Goal: Information Seeking & Learning: Find specific fact

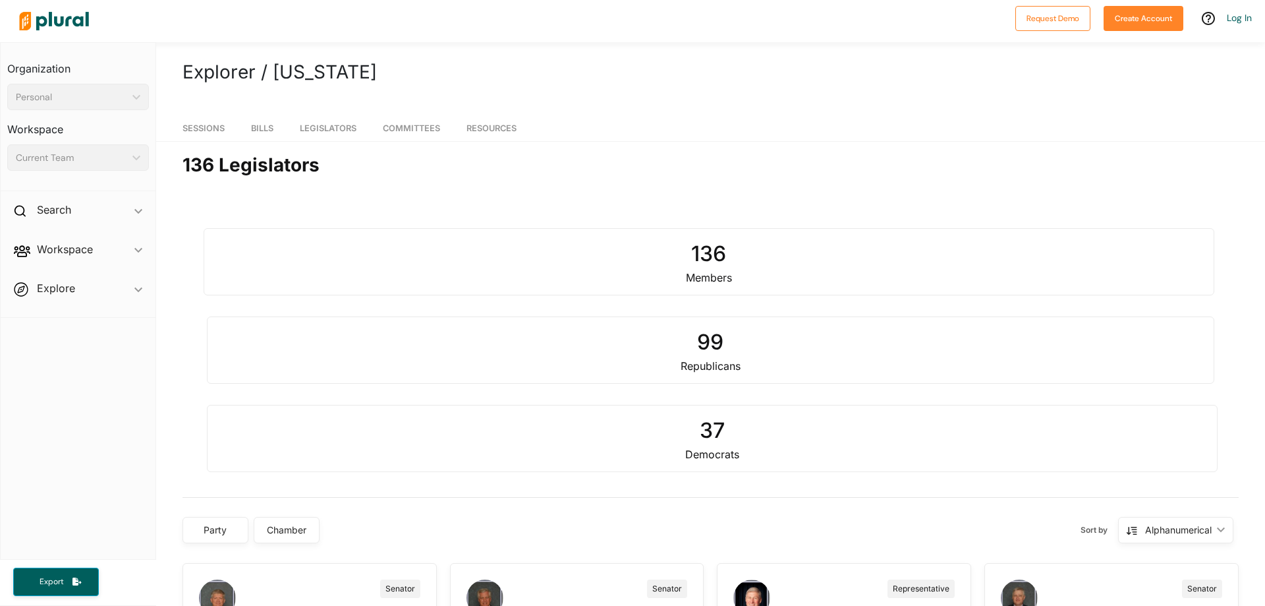
click at [702, 259] on div "136" at bounding box center [709, 254] width 991 height 32
click at [705, 283] on div "Members" at bounding box center [709, 278] width 991 height 16
click at [349, 130] on span "Legislators" at bounding box center [328, 128] width 57 height 10
click at [316, 128] on span "Legislators" at bounding box center [328, 128] width 57 height 10
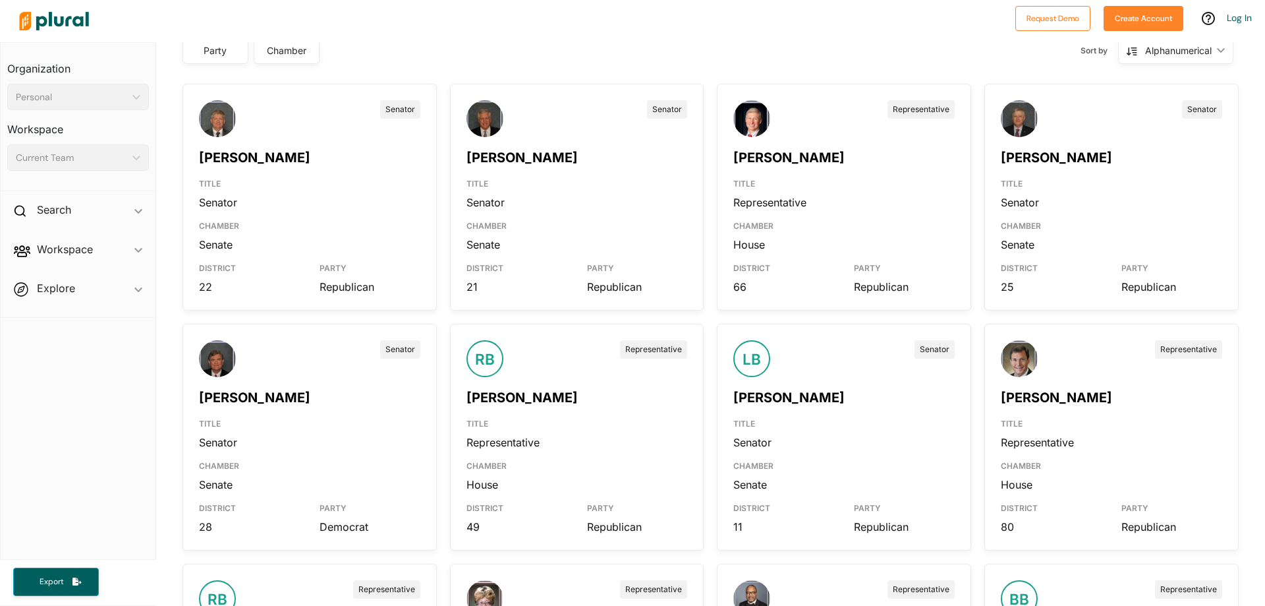
scroll to position [447, 0]
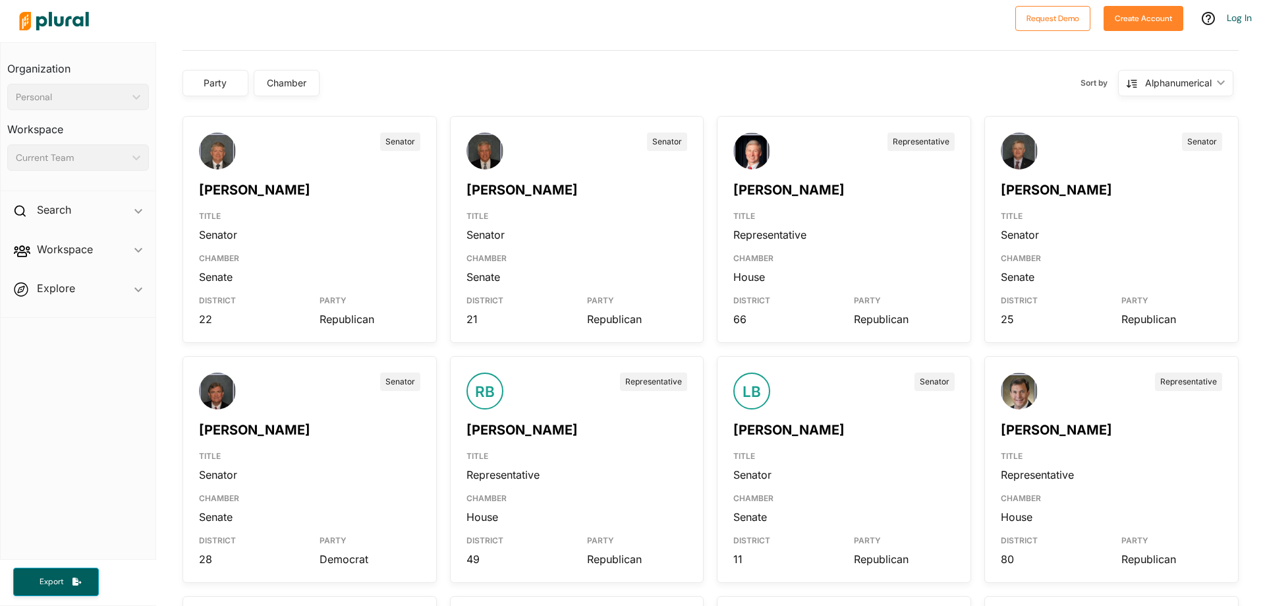
click at [195, 127] on div "Senator [PERSON_NAME] TITLE Senator CHAMBER Senate DISTRICT 22 PARTY Republican" at bounding box center [310, 229] width 254 height 227
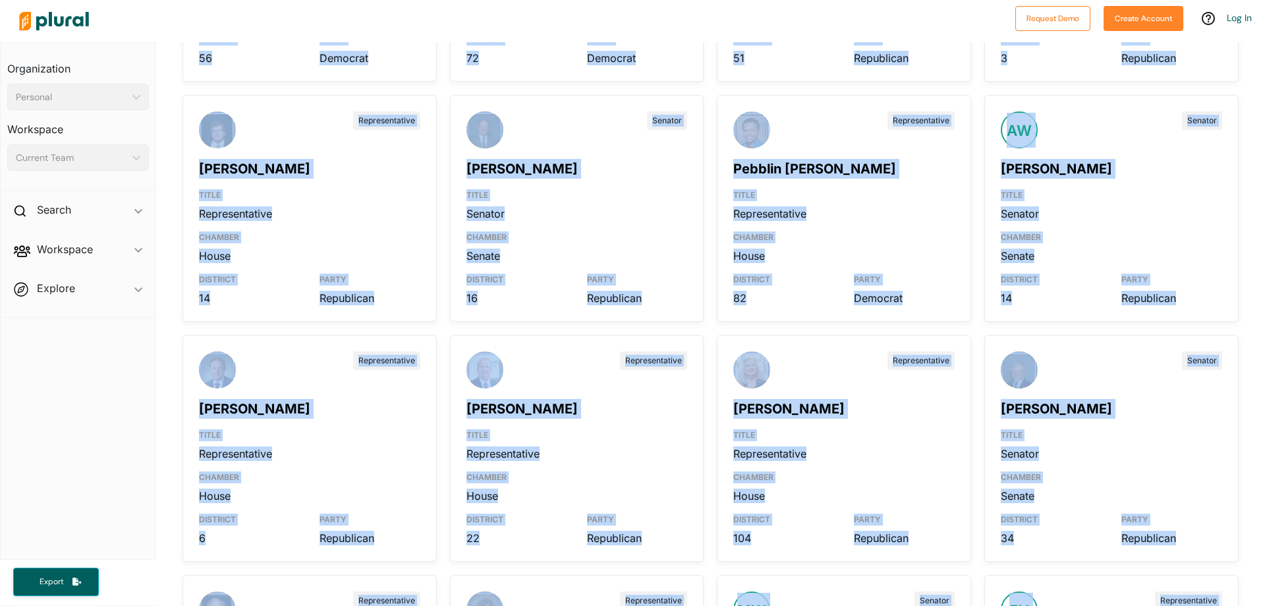
scroll to position [8153, 0]
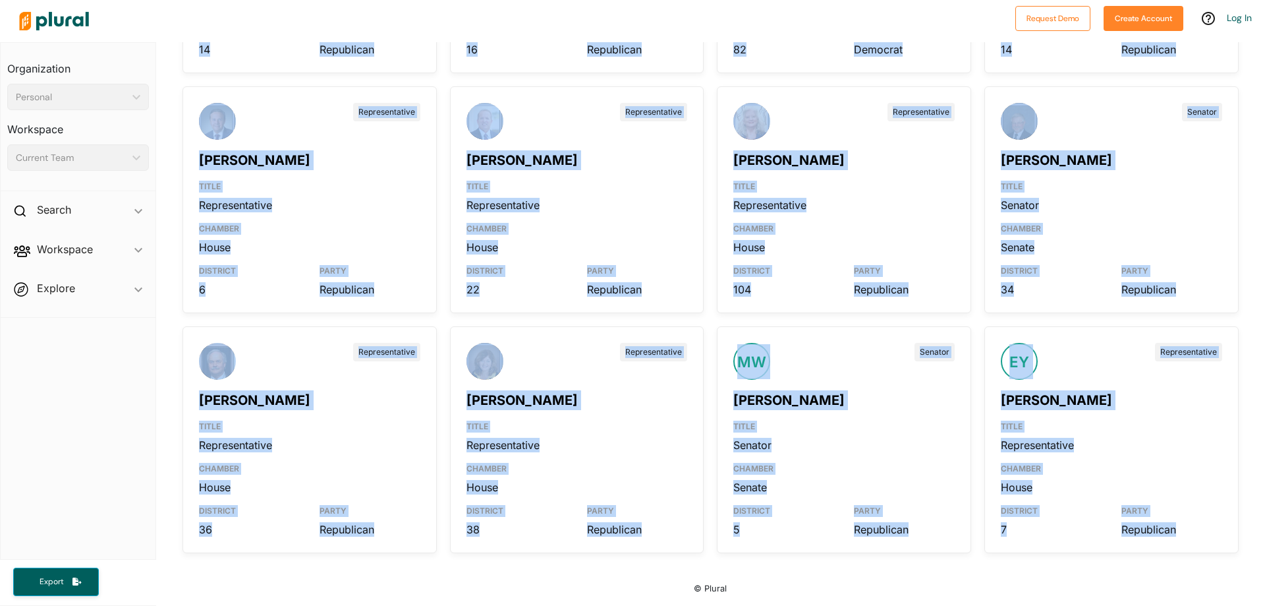
drag, startPoint x: 195, startPoint y: 127, endPoint x: 1197, endPoint y: 539, distance: 1083.1
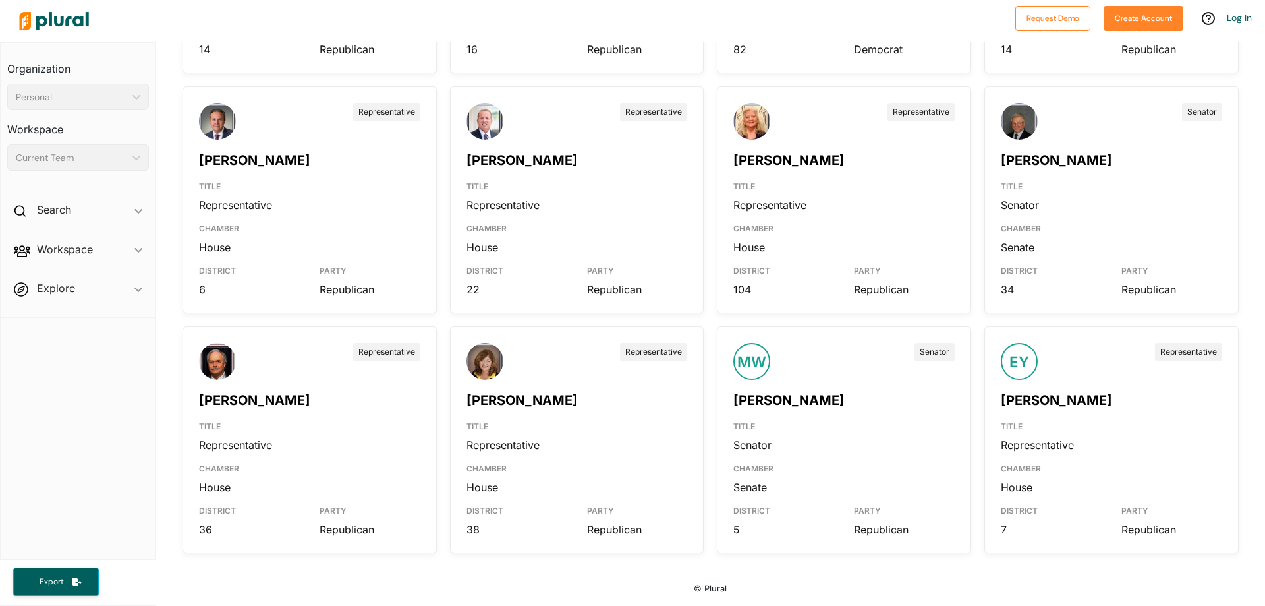
click at [149, 357] on nav "Organization Personal ic_keyboard_arrow_down Personal Workspace Current Team ic…" at bounding box center [78, 300] width 156 height 517
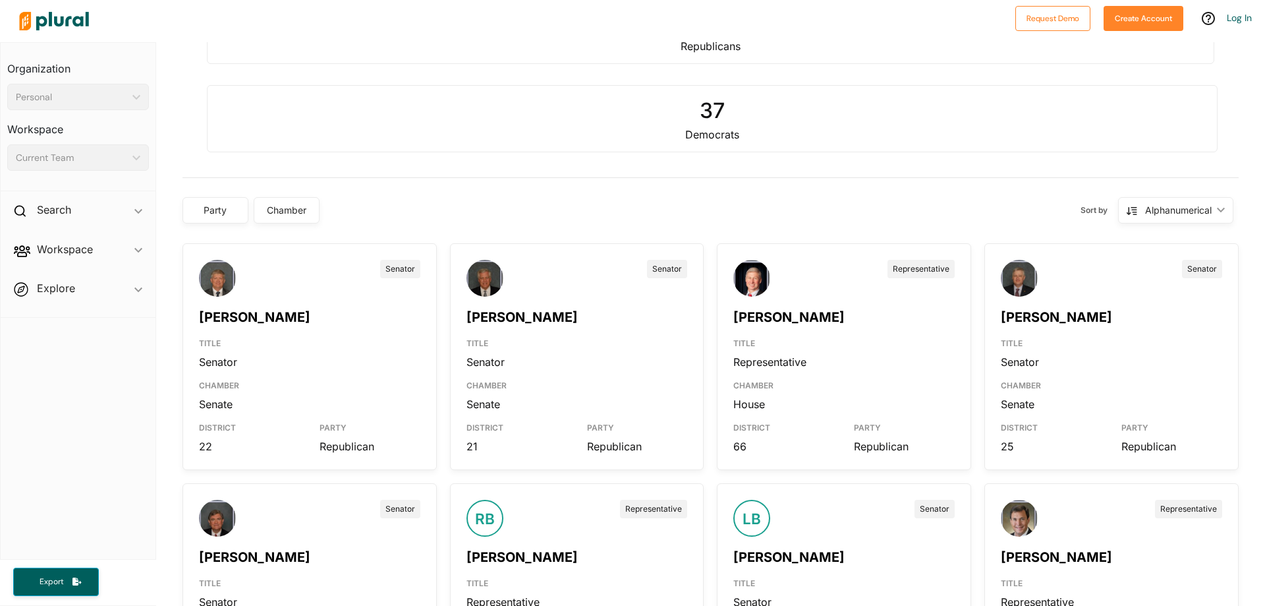
scroll to position [330, 0]
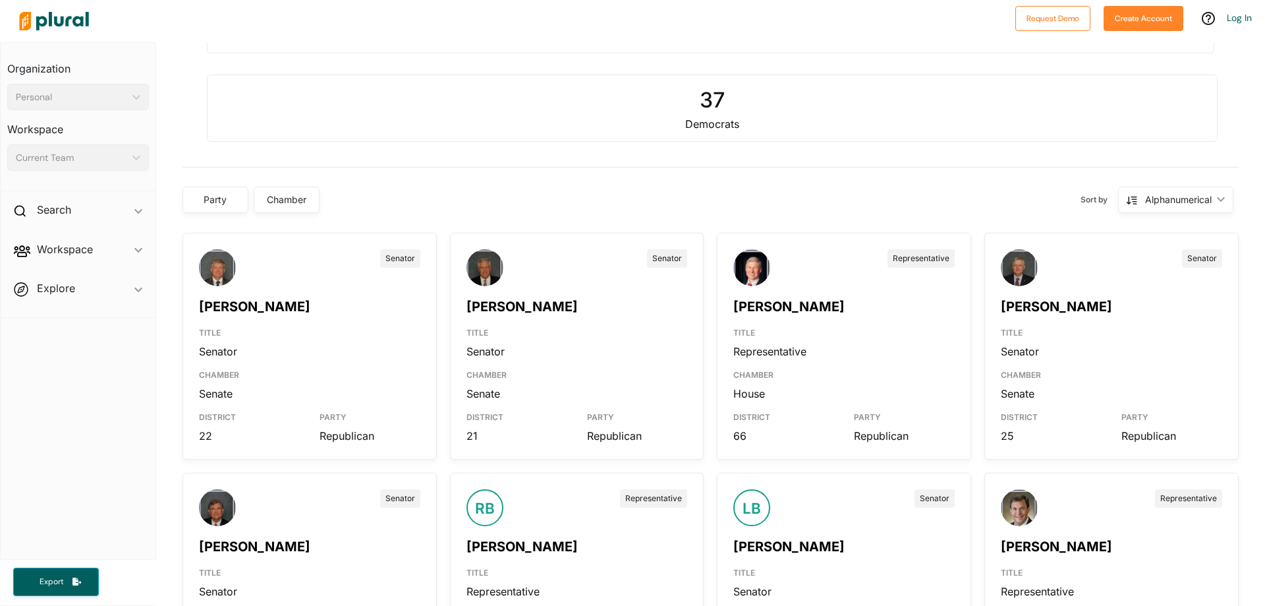
click at [299, 193] on div "Chamber" at bounding box center [286, 199] width 49 height 14
click at [274, 293] on input "checkbox" at bounding box center [276, 292] width 11 height 11
checkbox input "true"
click at [324, 349] on button "Save" at bounding box center [312, 345] width 82 height 28
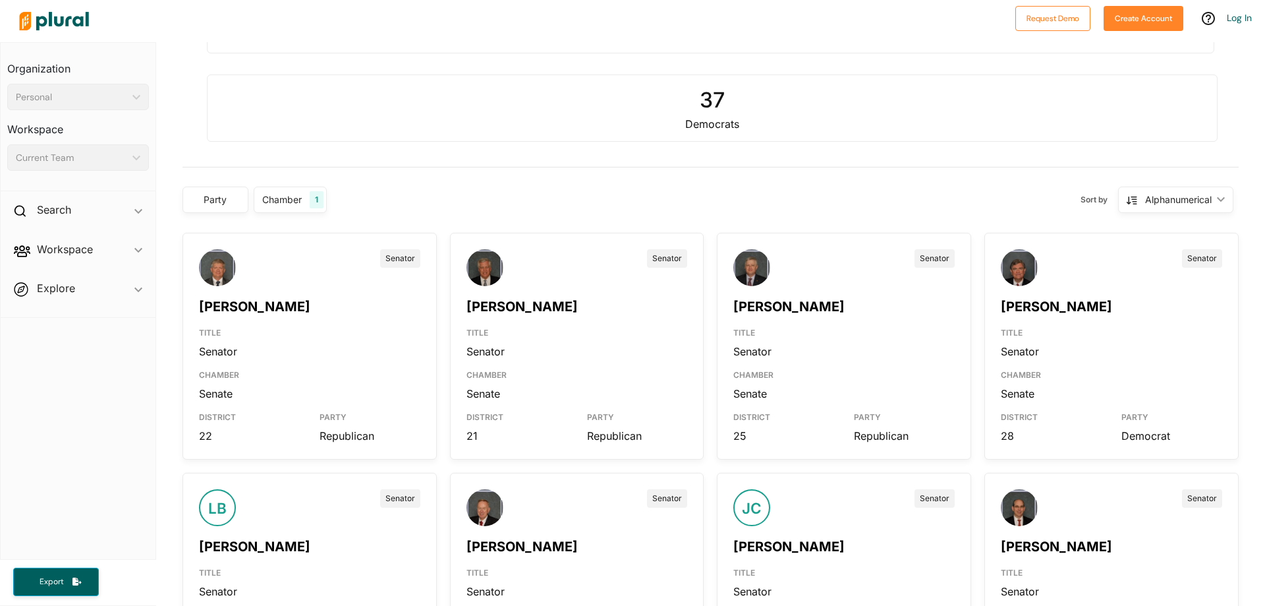
click at [198, 250] on div "Senator [PERSON_NAME] TITLE Senator CHAMBER Senate DISTRICT 22 PARTY Republican" at bounding box center [310, 346] width 254 height 227
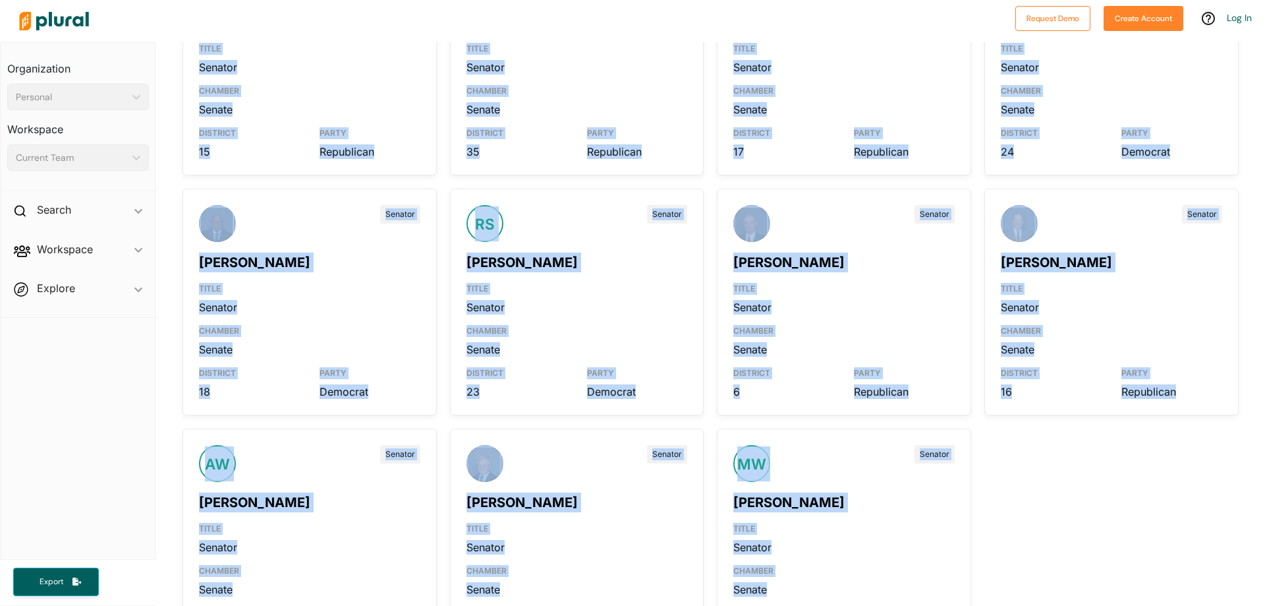
scroll to position [2156, 0]
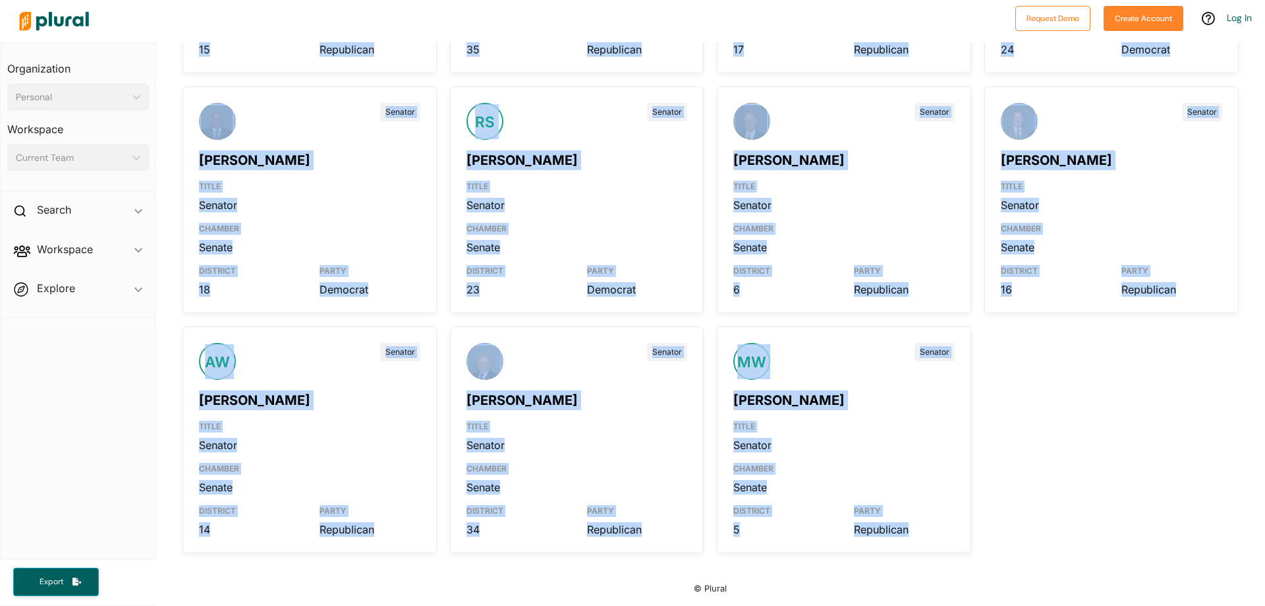
drag, startPoint x: 192, startPoint y: 241, endPoint x: 936, endPoint y: 543, distance: 803.6
copy div "Senator [PERSON_NAME] TITLE Senator CHAMBER Senate DISTRICT 22 PARTY Republican…"
click at [61, 577] on span "Export" at bounding box center [51, 581] width 42 height 11
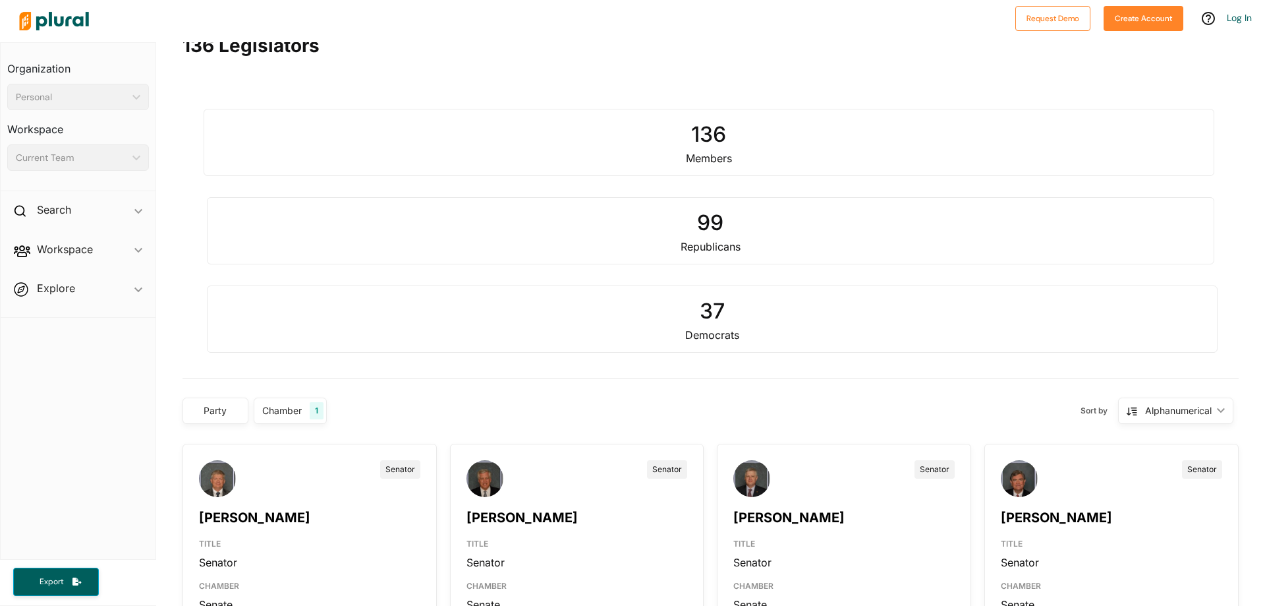
scroll to position [130, 0]
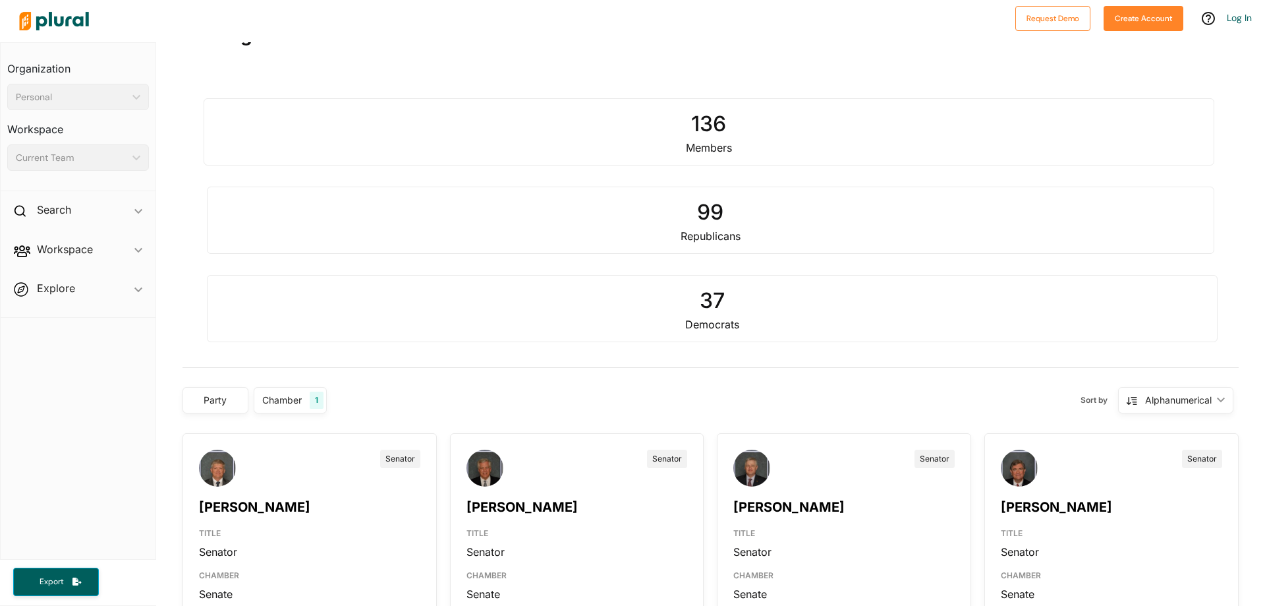
click at [304, 387] on div "Chamber 1" at bounding box center [290, 400] width 73 height 26
click at [279, 471] on input "checkbox" at bounding box center [276, 471] width 11 height 11
checkbox input "true"
click at [277, 494] on input "checkbox" at bounding box center [276, 493] width 11 height 11
checkbox input "false"
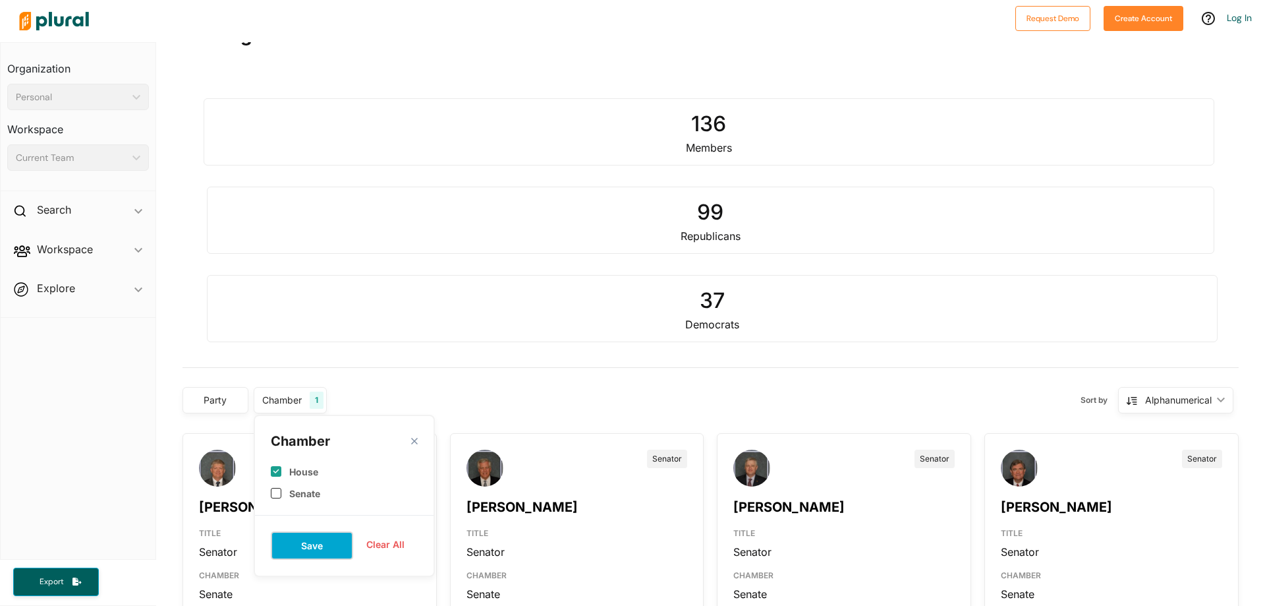
click at [312, 545] on button "Save" at bounding box center [312, 545] width 82 height 28
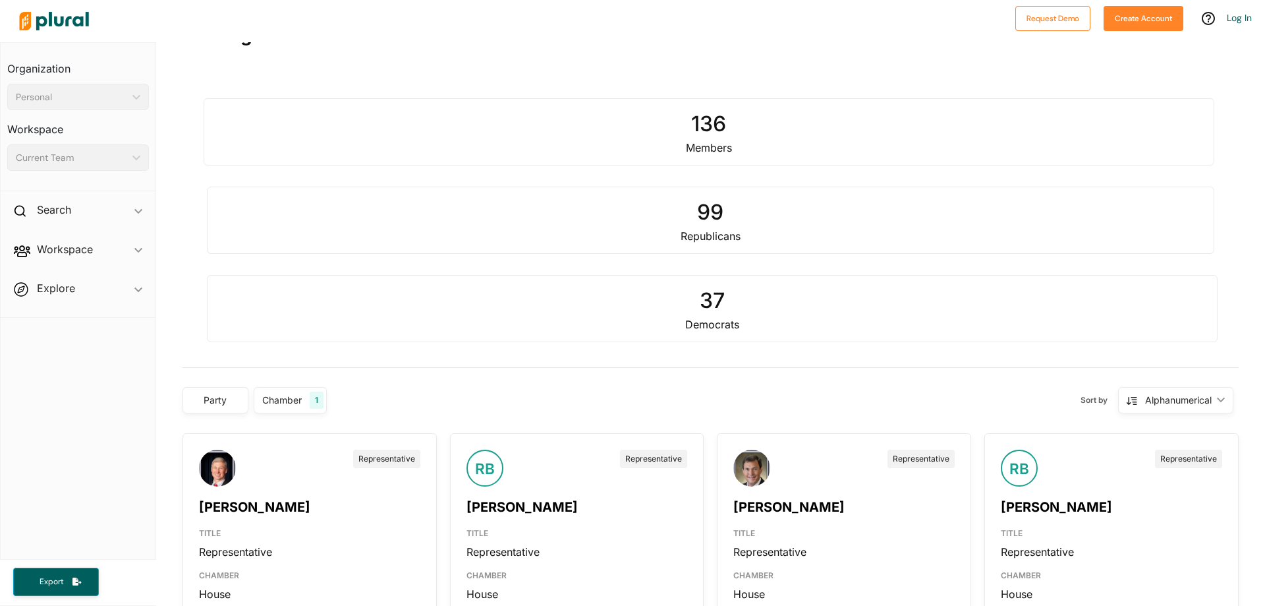
click at [194, 457] on div "Representative [PERSON_NAME] TITLE Representative CHAMBER House DISTRICT 66 PAR…" at bounding box center [310, 546] width 254 height 227
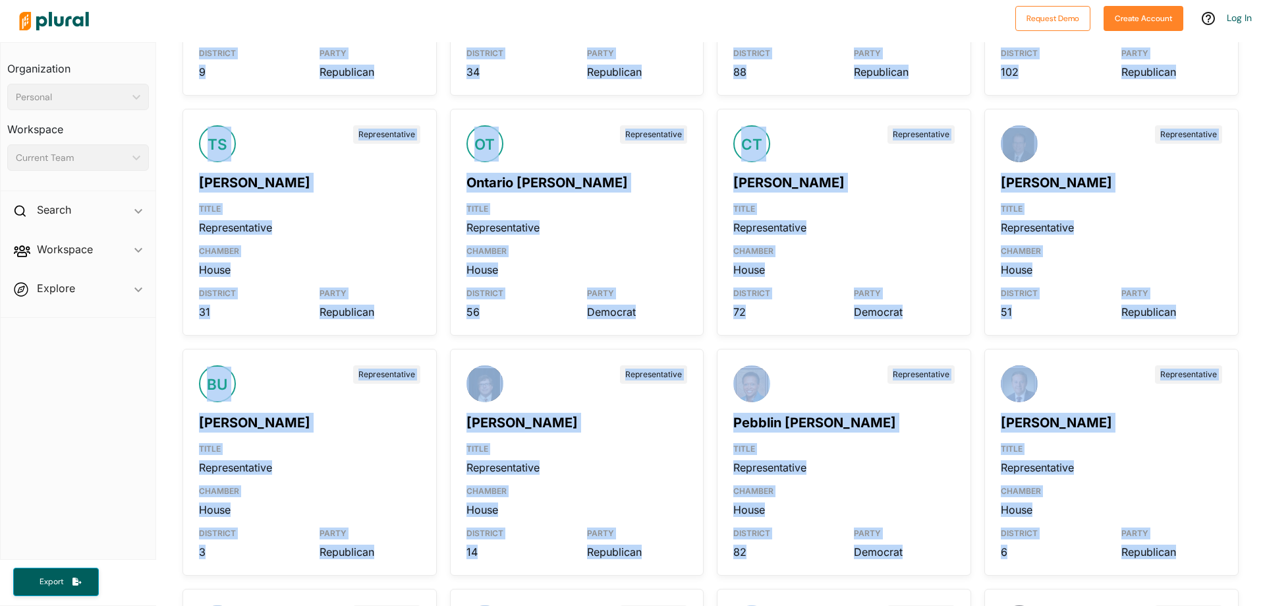
scroll to position [6234, 0]
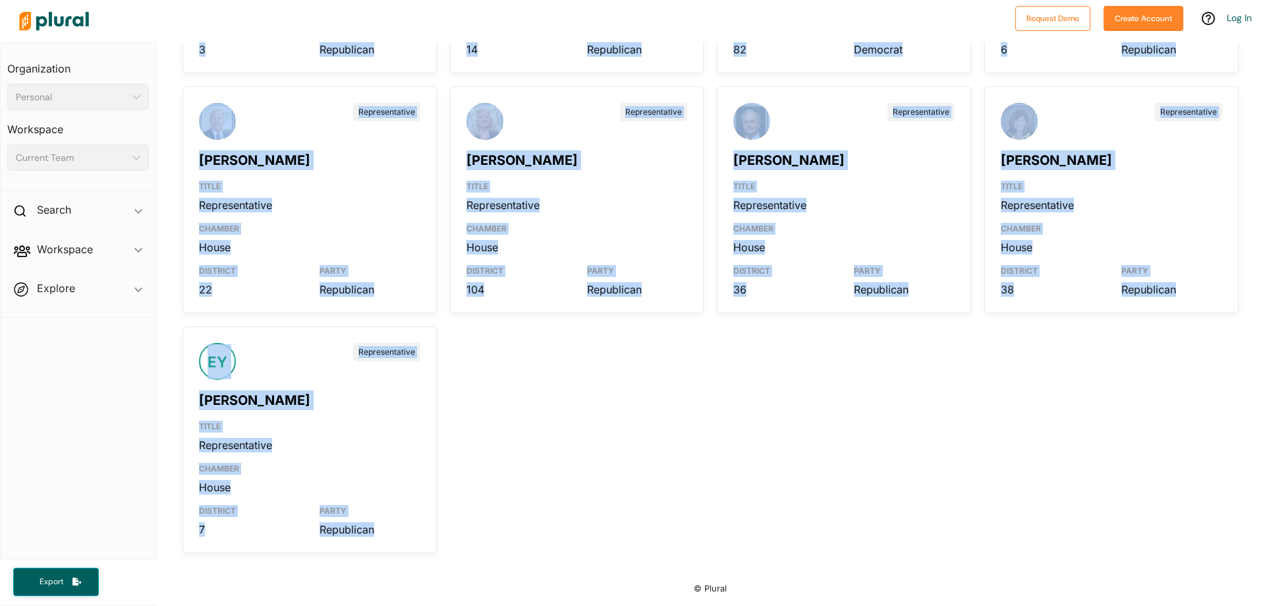
drag, startPoint x: 198, startPoint y: 449, endPoint x: 409, endPoint y: 532, distance: 227.3
